Goal: Navigation & Orientation: Find specific page/section

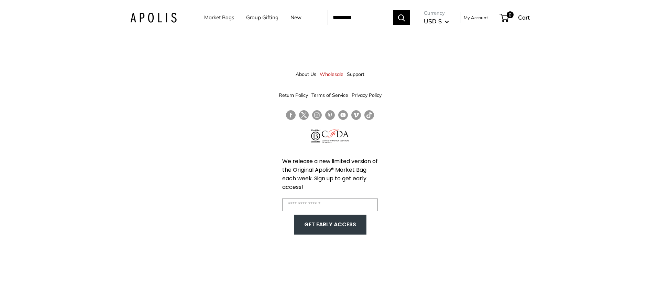
click at [175, 19] on div "Market Bags Group Gifting New Need help? Text Us: 20919 [EMAIL_ADDRESS][DOMAIN_…" at bounding box center [330, 17] width 400 height 21
click at [165, 18] on img at bounding box center [153, 18] width 46 height 10
click at [291, 18] on link "New" at bounding box center [296, 18] width 11 height 10
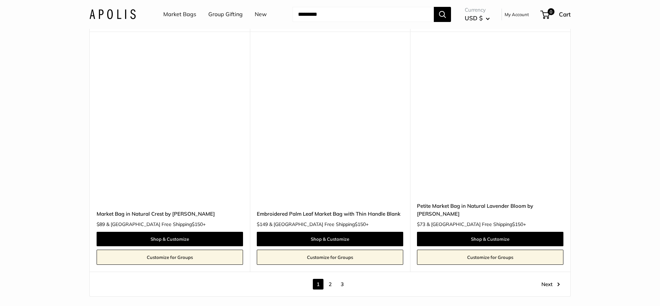
scroll to position [3779, 0]
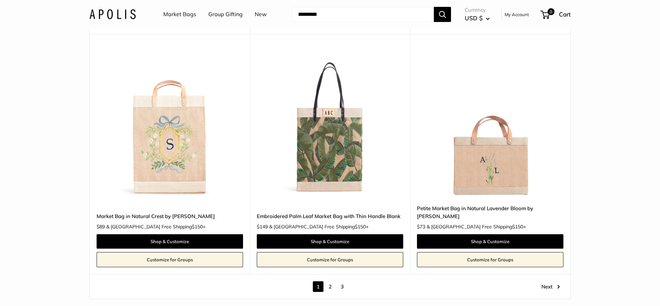
click at [333, 286] on link "2" at bounding box center [330, 287] width 11 height 11
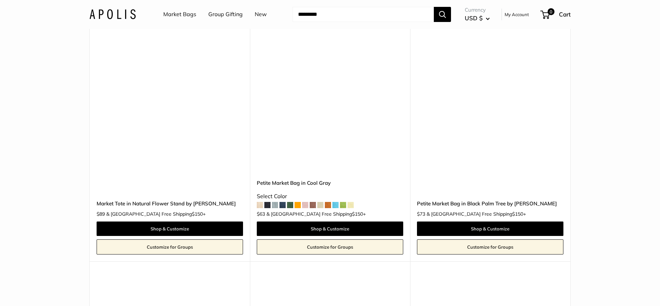
scroll to position [1939, 0]
